Goal: Complete application form

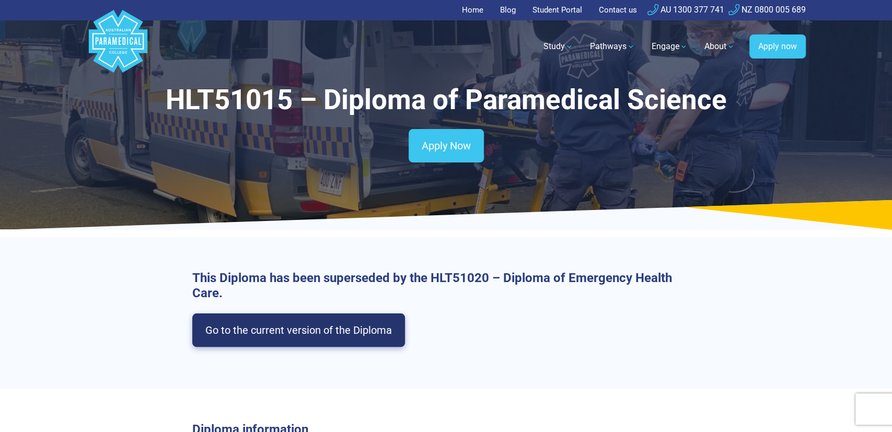
click at [293, 338] on link "Go to the current version of the Diploma" at bounding box center [298, 330] width 213 height 33
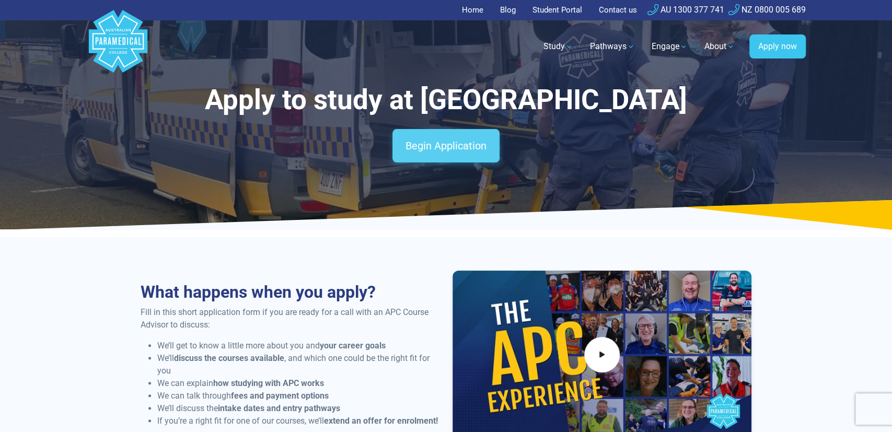
click at [471, 140] on link "Begin Application" at bounding box center [446, 145] width 107 height 33
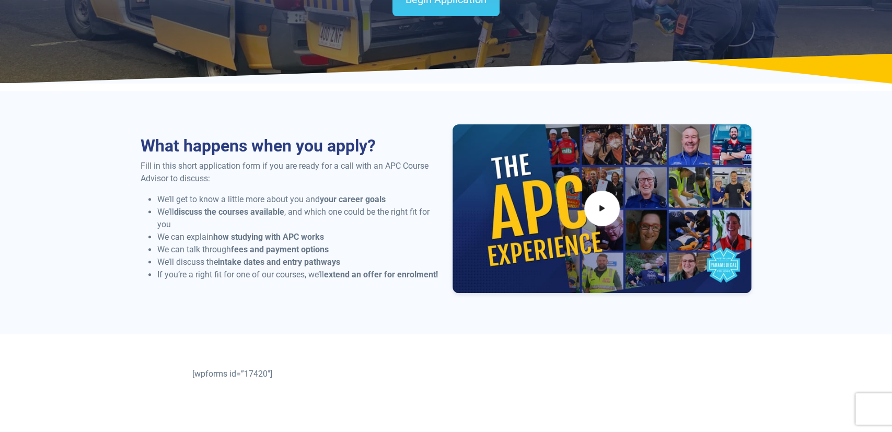
scroll to position [149, 0]
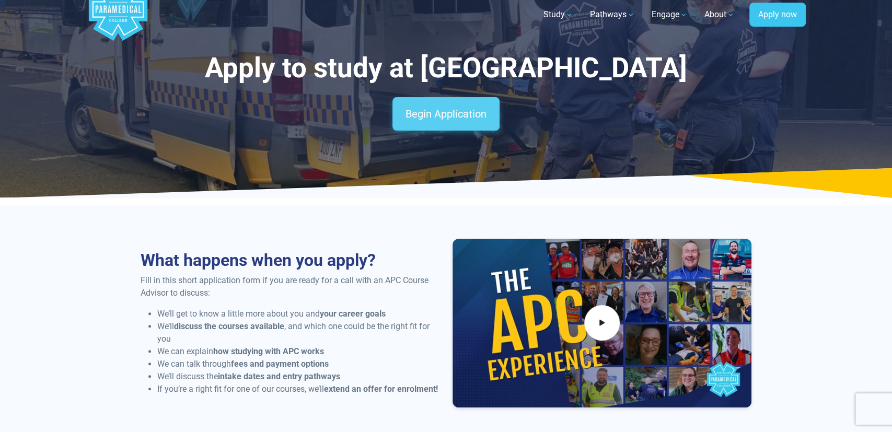
click at [452, 121] on link "Begin Application" at bounding box center [446, 113] width 107 height 33
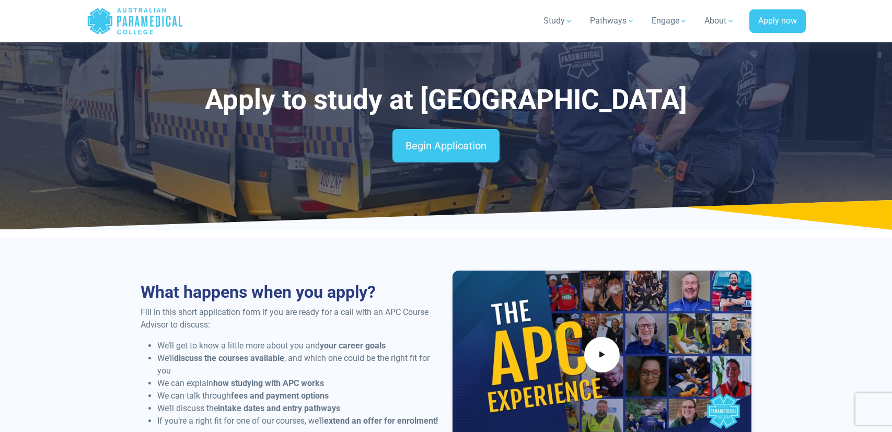
scroll to position [398, 0]
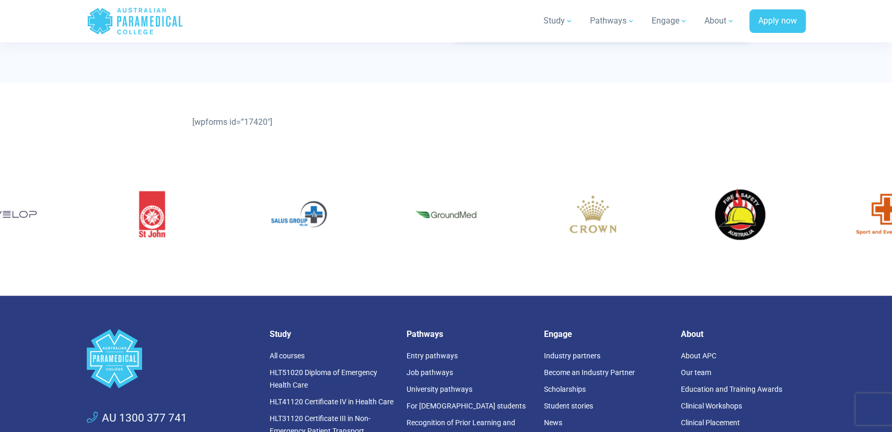
click at [216, 111] on div "[wpforms id=”17420″]" at bounding box center [446, 122] width 732 height 79
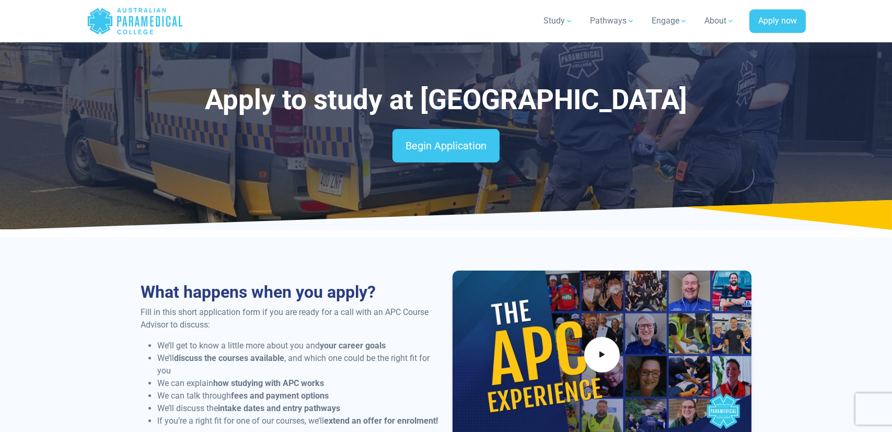
scroll to position [398, 0]
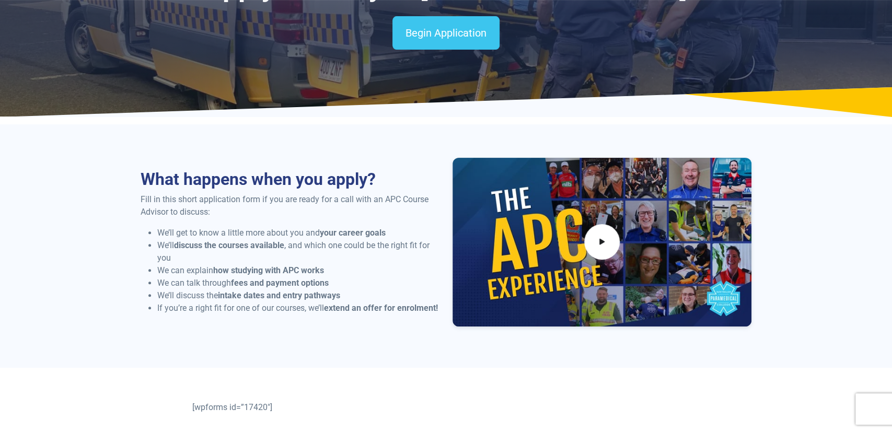
scroll to position [115, 0]
